Goal: Check status: Check status

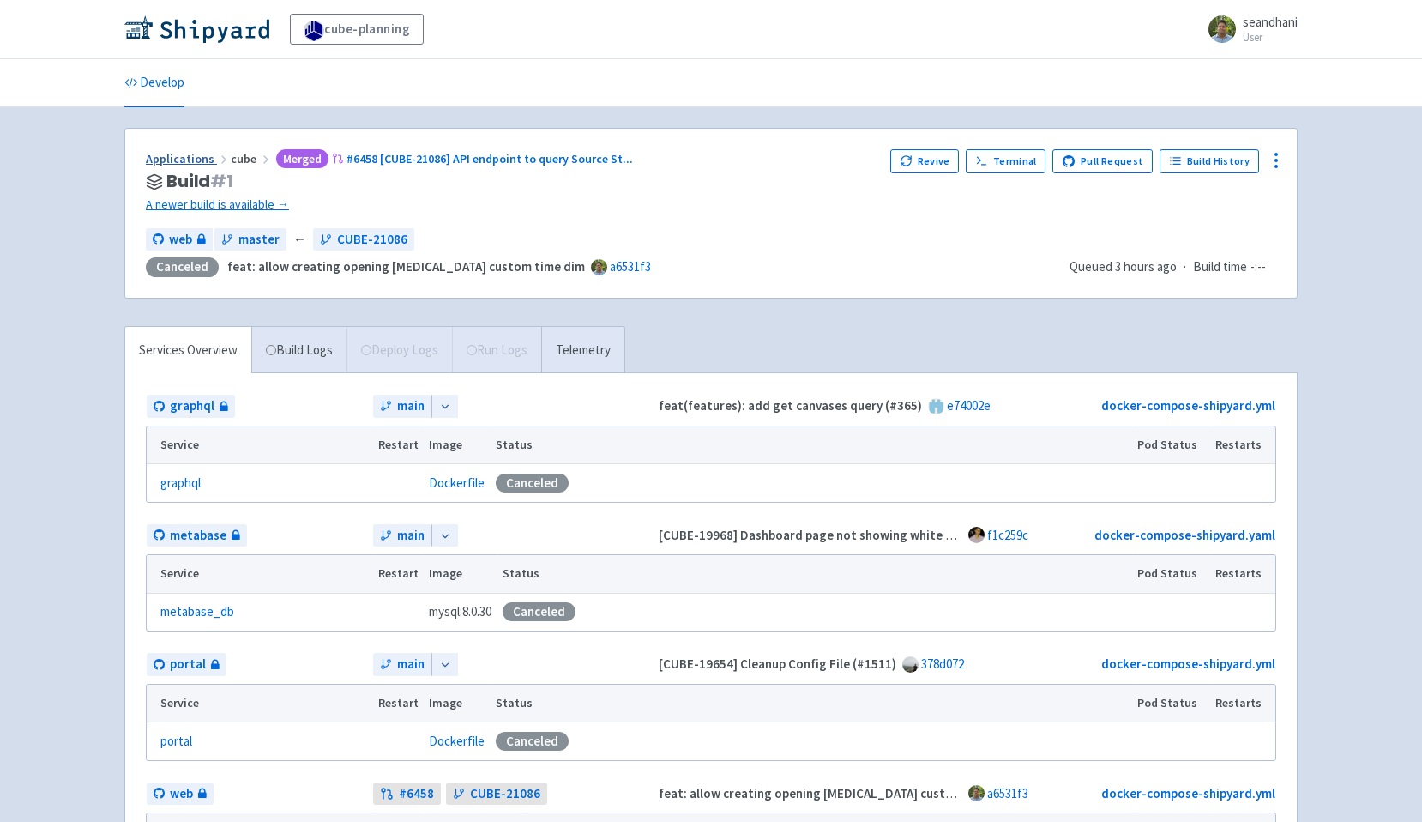
click at [196, 163] on link "Applications" at bounding box center [188, 158] width 85 height 15
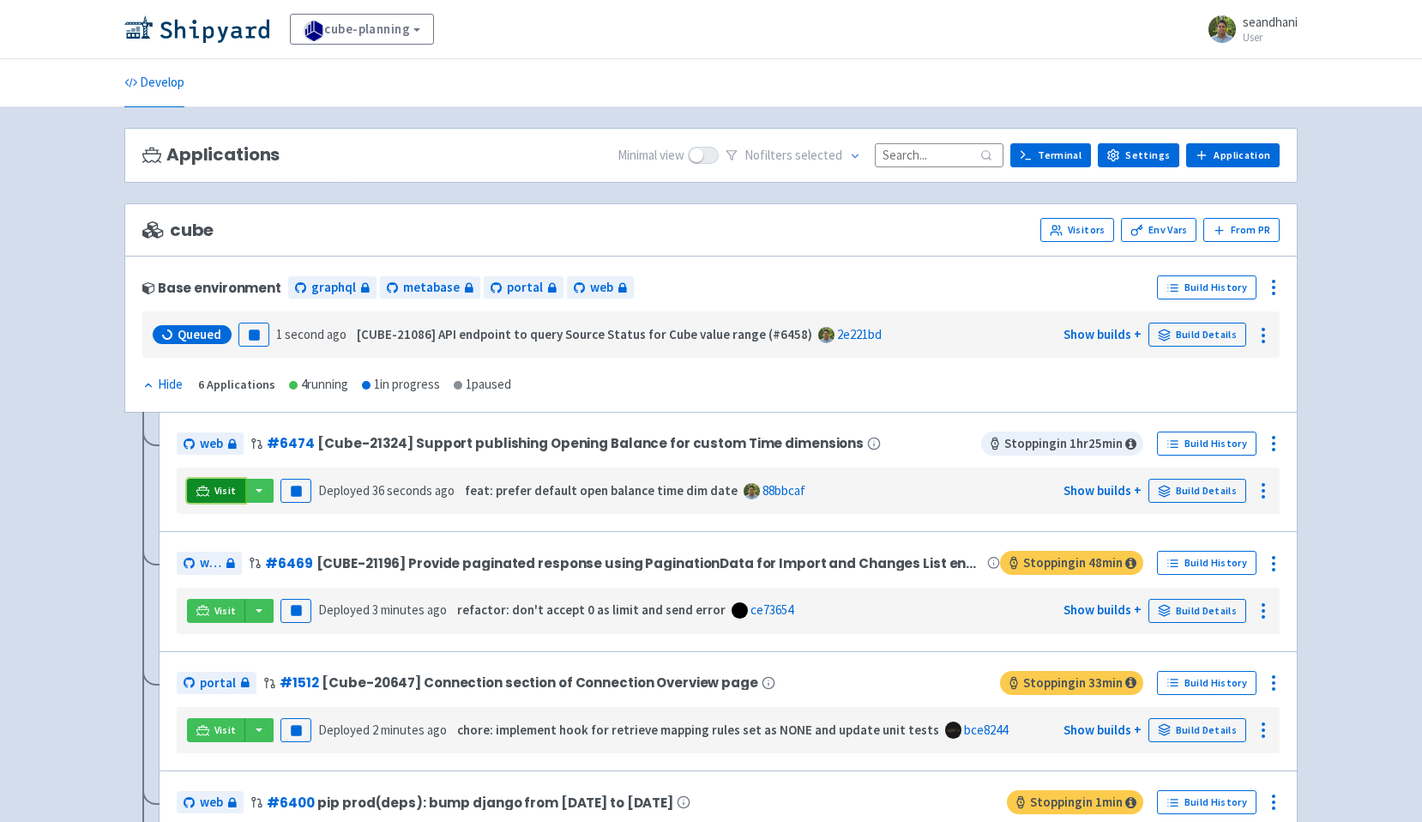
click at [220, 491] on span "Visit" at bounding box center [225, 491] width 22 height 14
click at [1215, 484] on link "Build Details" at bounding box center [1197, 491] width 98 height 24
